Goal: Information Seeking & Learning: Learn about a topic

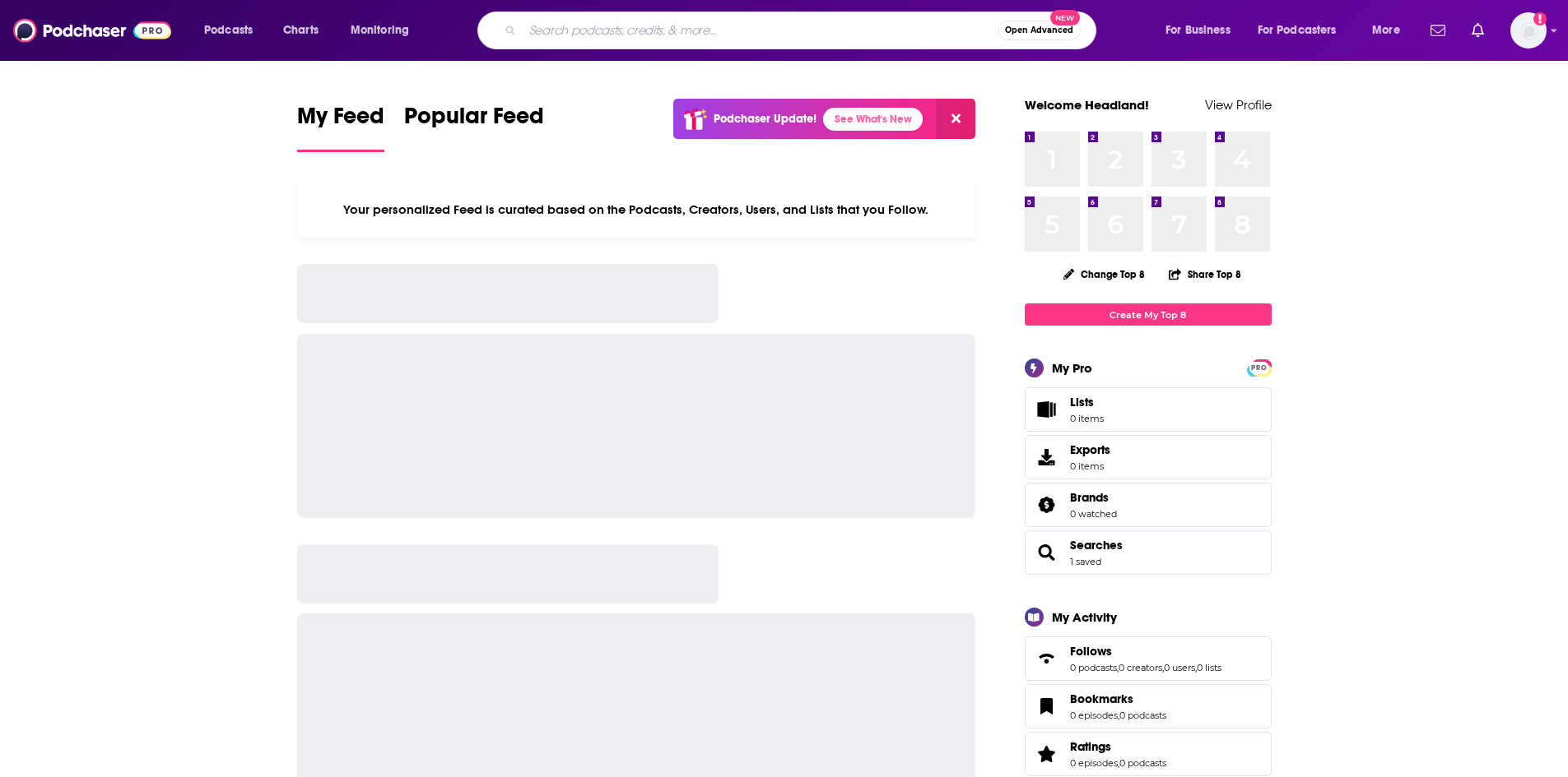
click at [592, 23] on input "Search podcasts, credits, & more..." at bounding box center [760, 30] width 474 height 26
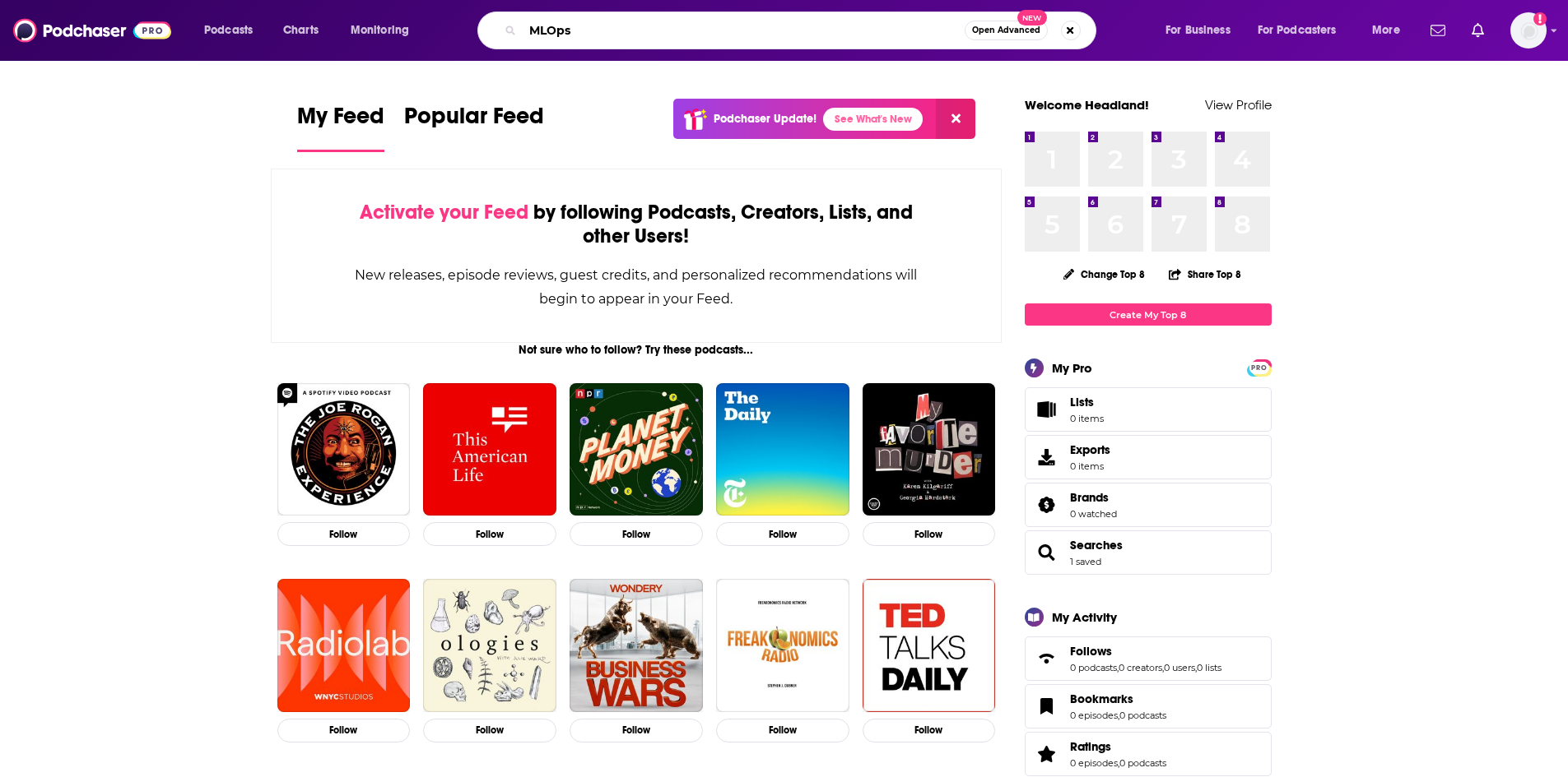
type input "MLOps"
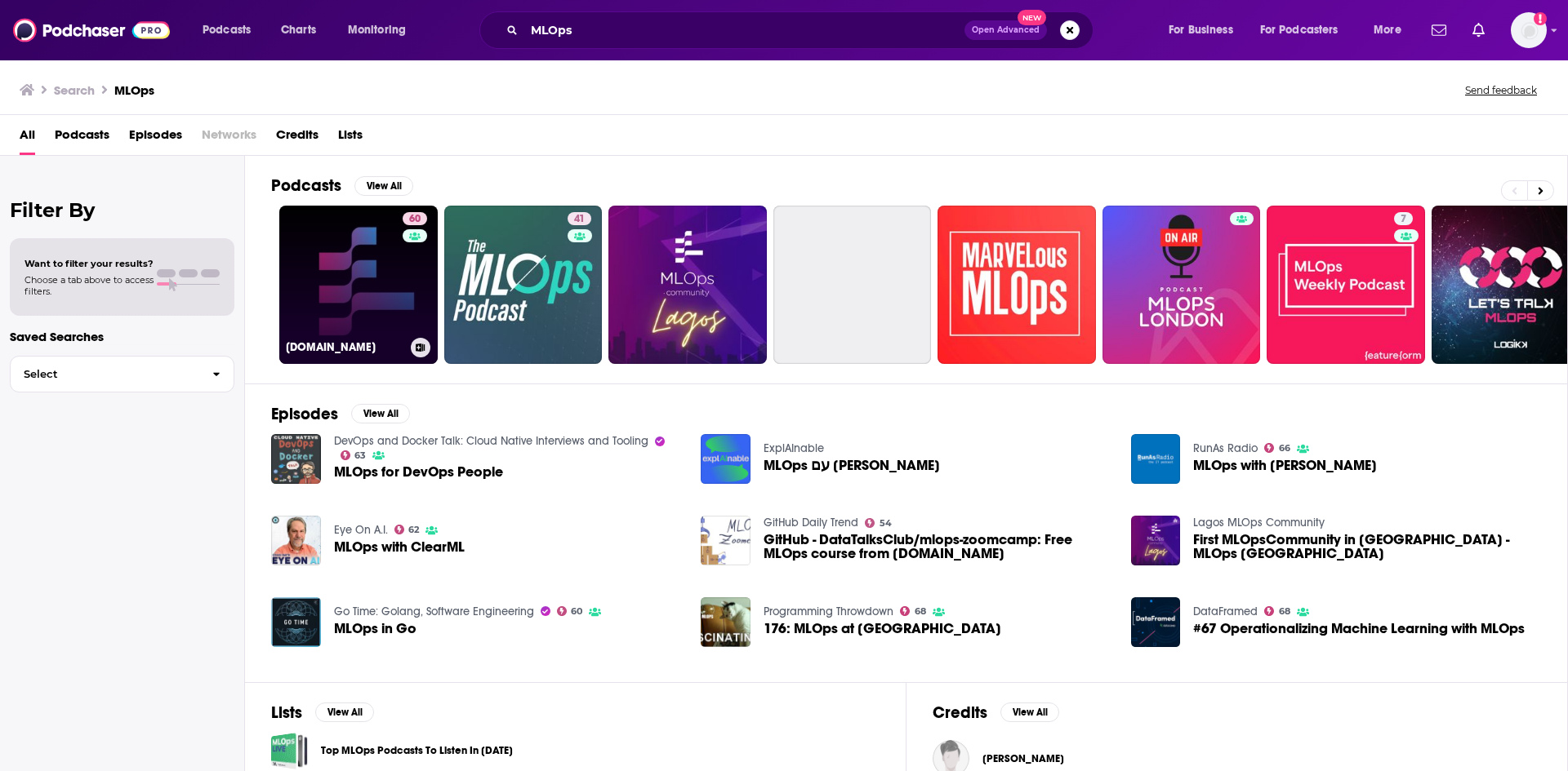
click at [348, 218] on link "60 [DOMAIN_NAME]" at bounding box center [359, 285] width 159 height 159
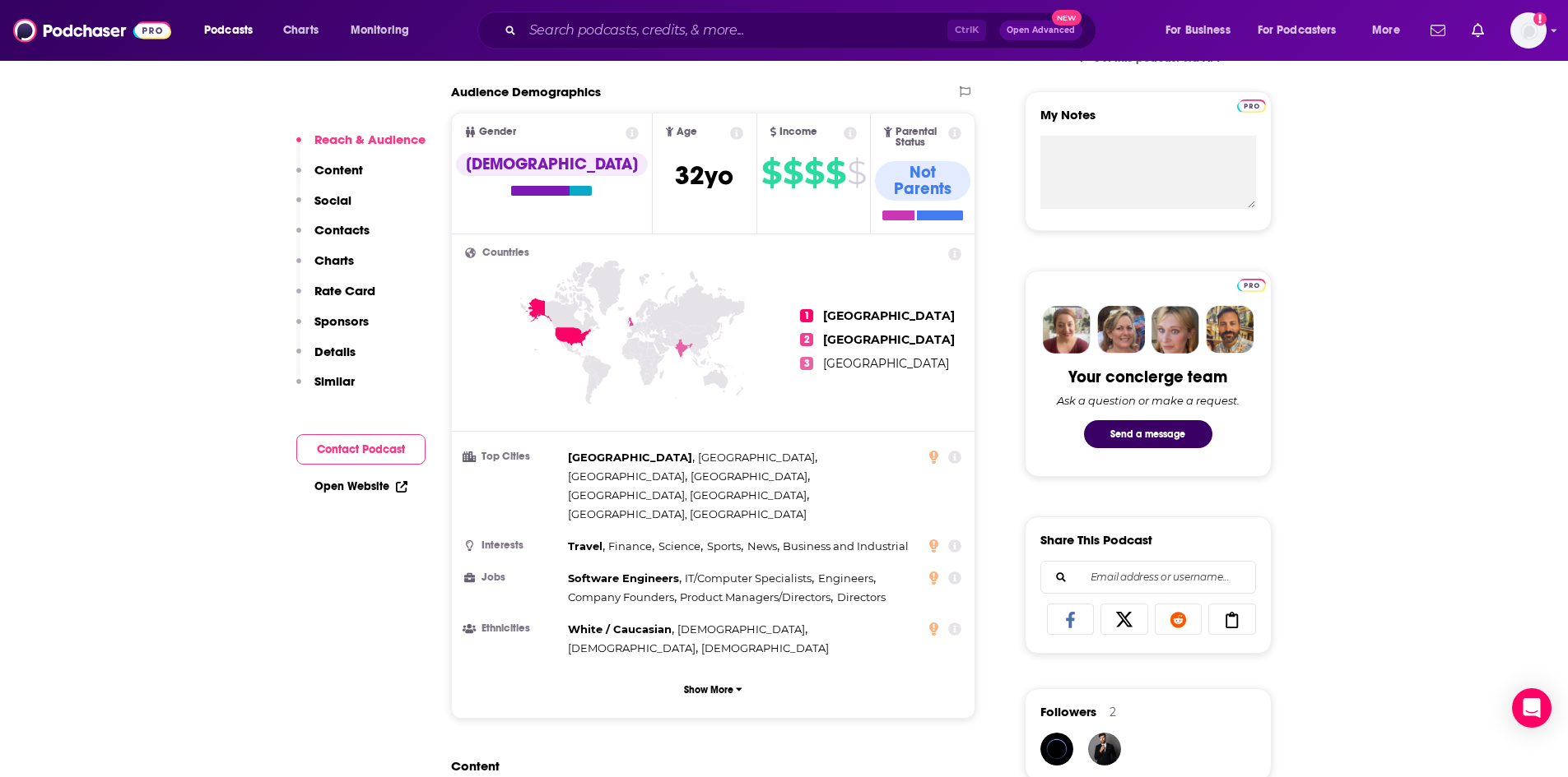
scroll to position [494, 0]
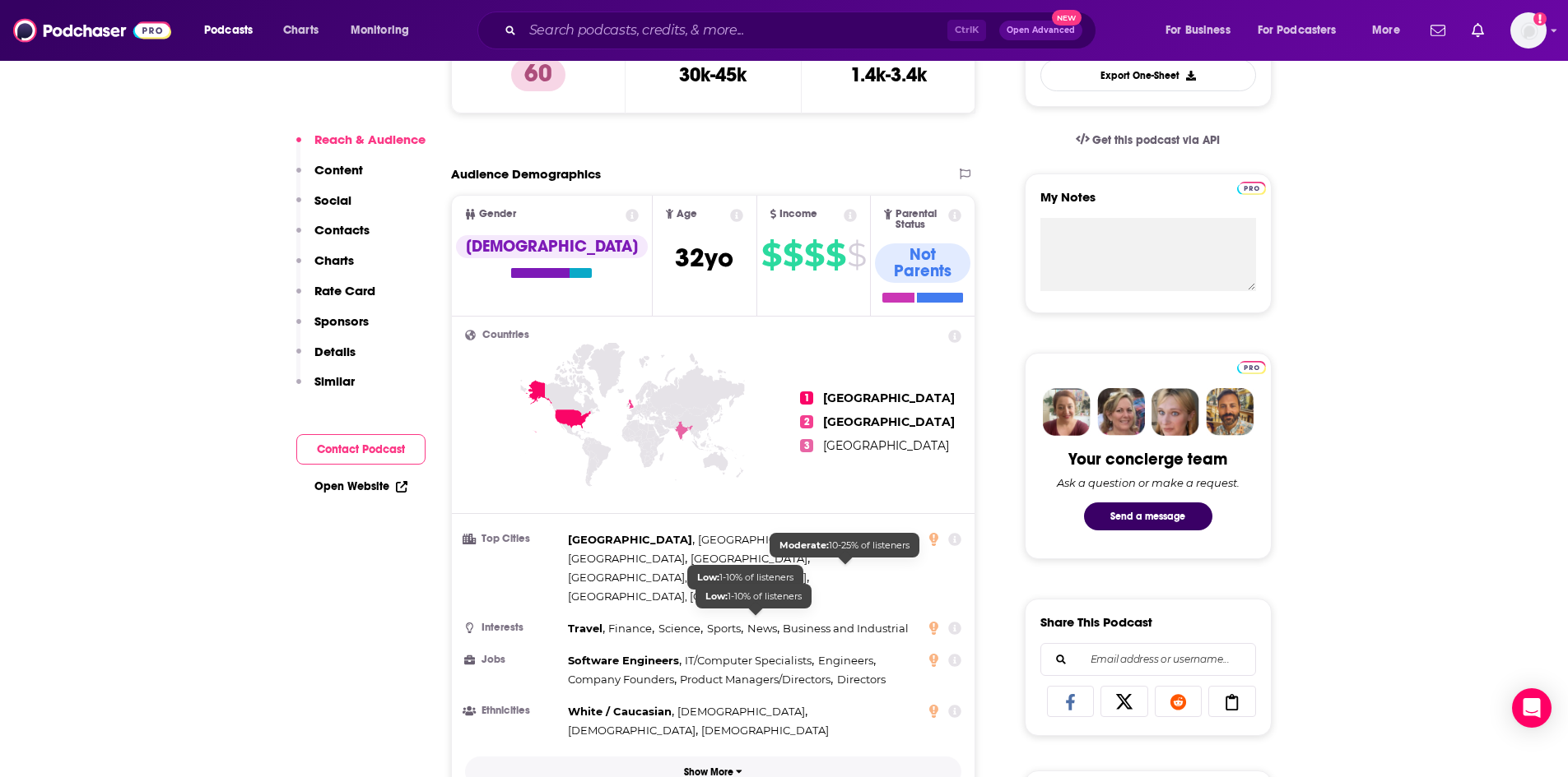
click at [709, 757] on button "Show More" at bounding box center [713, 772] width 497 height 31
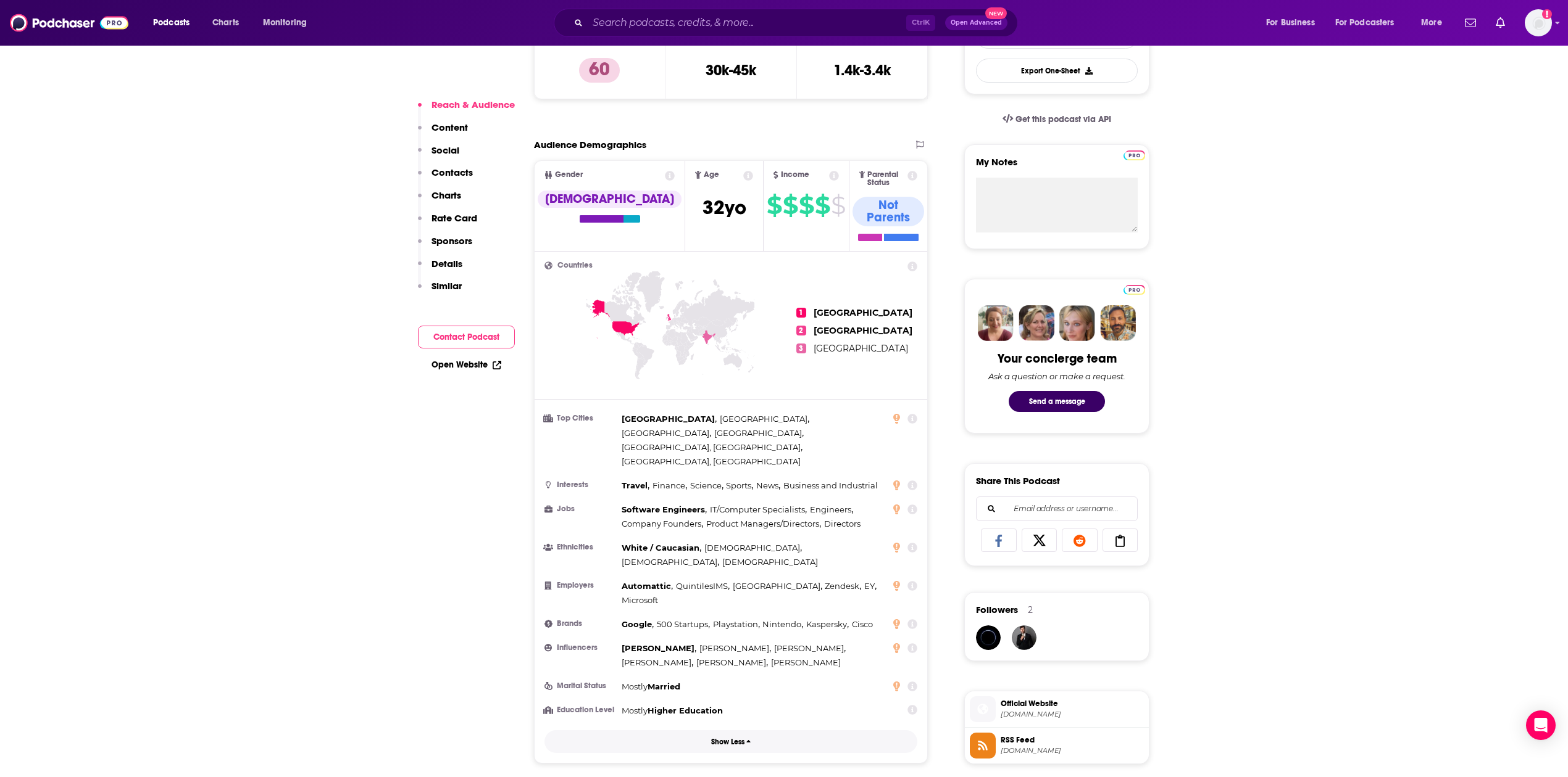
scroll to position [274, 0]
